Goal: Task Accomplishment & Management: Use online tool/utility

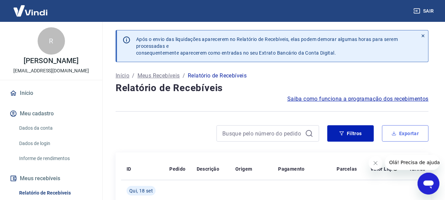
click at [401, 134] on button "Exportar" at bounding box center [405, 133] width 46 height 16
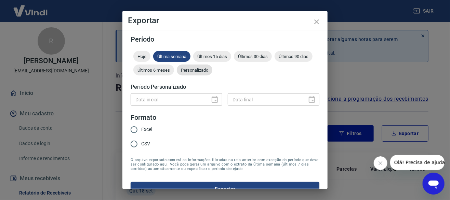
click at [212, 71] on span "Personalizado" at bounding box center [195, 70] width 36 height 5
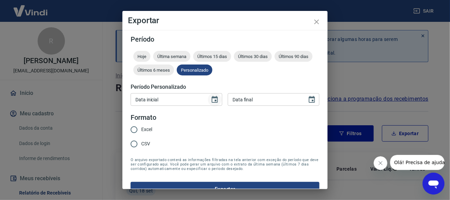
click at [212, 100] on icon "Choose date" at bounding box center [215, 100] width 8 height 8
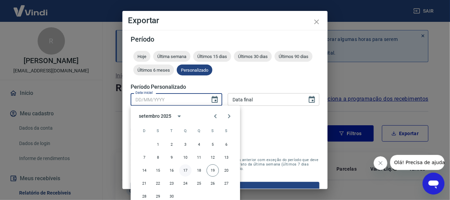
click at [184, 170] on button "17" at bounding box center [185, 171] width 12 height 12
type input "17/09/2025"
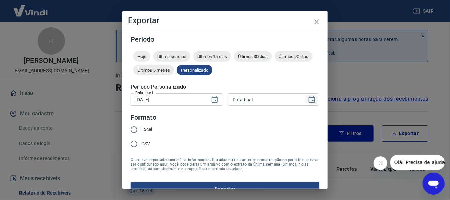
click at [308, 99] on icon "Choose date" at bounding box center [312, 100] width 8 height 8
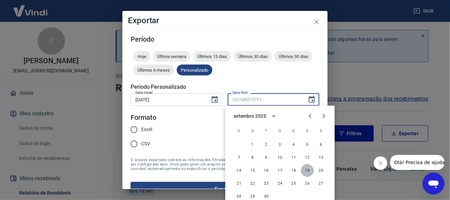
click at [308, 171] on button "19" at bounding box center [307, 171] width 12 height 12
type input "19/09/2025"
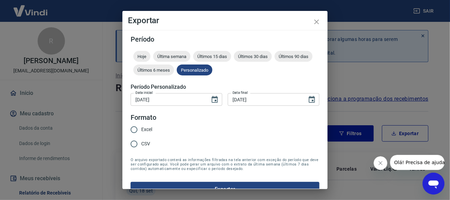
click at [141, 129] on input "Excel" at bounding box center [134, 130] width 14 height 14
radio input "true"
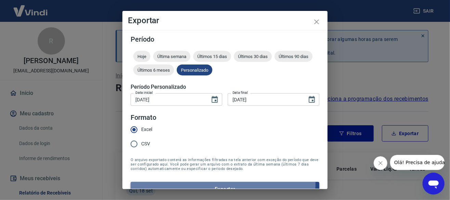
click at [209, 183] on button "Exportar" at bounding box center [225, 189] width 189 height 14
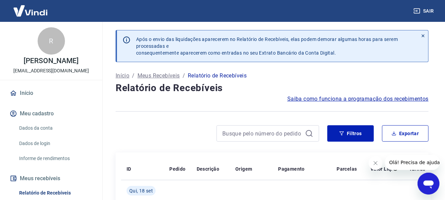
click at [427, 10] on button "Sair" at bounding box center [424, 11] width 25 height 13
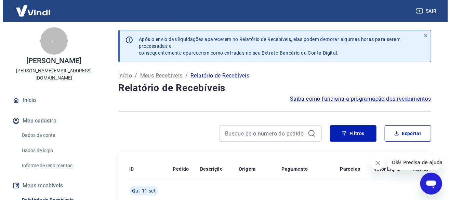
scroll to position [34, 0]
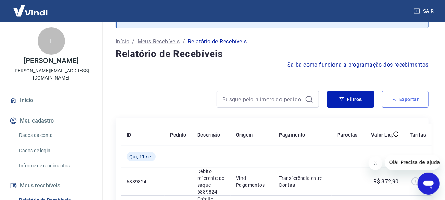
click at [398, 100] on button "Exportar" at bounding box center [405, 99] width 46 height 16
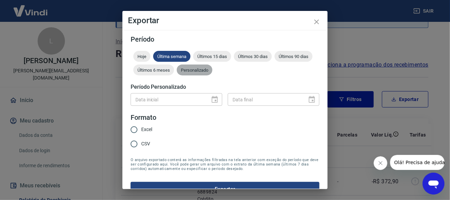
click at [212, 71] on span "Personalizado" at bounding box center [195, 70] width 36 height 5
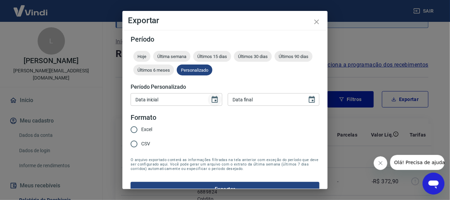
click at [213, 99] on icon "Choose date" at bounding box center [215, 99] width 6 height 7
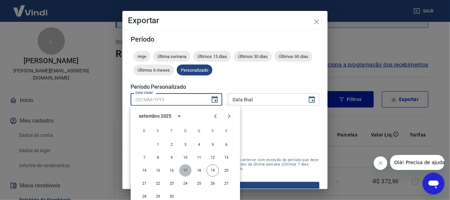
click at [183, 169] on button "17" at bounding box center [185, 171] width 12 height 12
type input "17/09/2025"
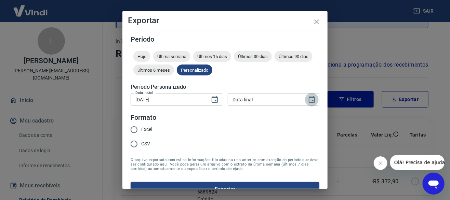
drag, startPoint x: 310, startPoint y: 99, endPoint x: 308, endPoint y: 103, distance: 4.6
click at [310, 99] on icon "Choose date" at bounding box center [312, 100] width 8 height 8
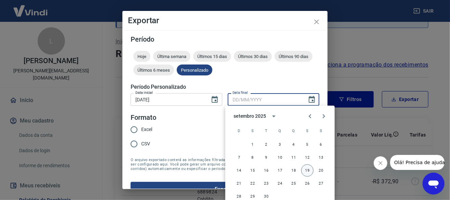
drag, startPoint x: 306, startPoint y: 172, endPoint x: 302, endPoint y: 171, distance: 3.8
click at [306, 172] on button "19" at bounding box center [307, 171] width 12 height 12
type input "19/09/2025"
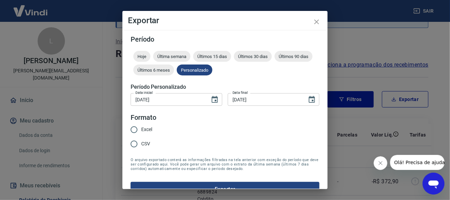
click at [181, 141] on form "Período Hoje Última semana Últimos 15 dias Últimos 30 dias Últimos 90 dias Últi…" at bounding box center [225, 116] width 189 height 161
click at [141, 138] on input "CSV" at bounding box center [134, 144] width 14 height 14
radio input "true"
click at [139, 130] on input "Excel" at bounding box center [134, 130] width 14 height 14
radio input "true"
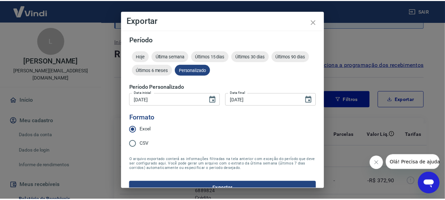
scroll to position [12, 0]
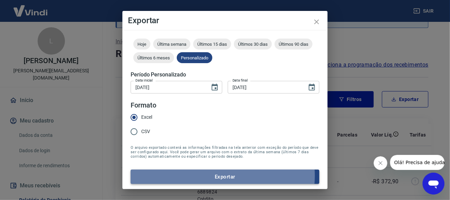
click at [219, 175] on button "Exportar" at bounding box center [225, 177] width 189 height 14
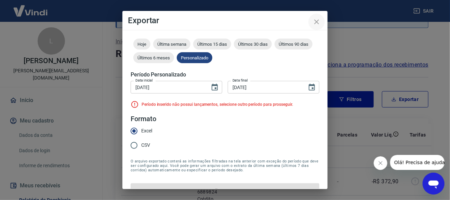
click at [316, 22] on icon "close" at bounding box center [316, 22] width 8 height 8
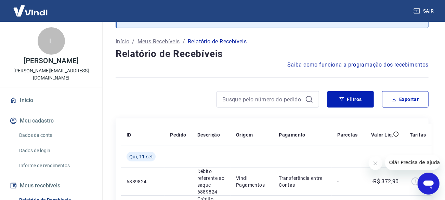
click at [422, 14] on button "Sair" at bounding box center [424, 11] width 25 height 13
